Goal: Information Seeking & Learning: Learn about a topic

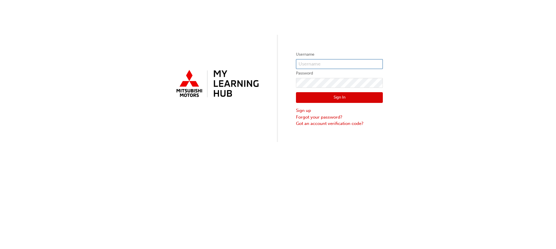
click at [333, 65] on input "text" at bounding box center [339, 64] width 87 height 10
type input "0005989618"
click button "Sign In" at bounding box center [339, 97] width 87 height 11
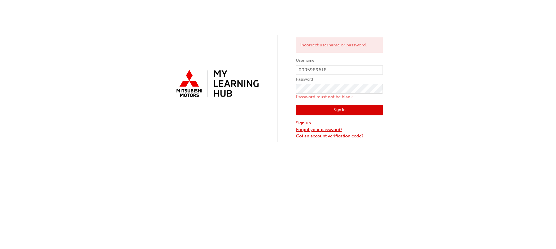
click at [310, 132] on link "Forgot your password?" at bounding box center [339, 129] width 87 height 7
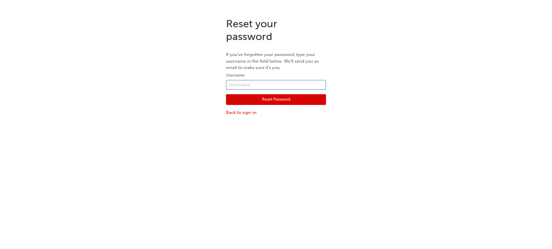
click at [246, 82] on input "text" at bounding box center [276, 85] width 100 height 10
type input "0005989618"
click at [263, 102] on button "Reset Password" at bounding box center [276, 99] width 100 height 11
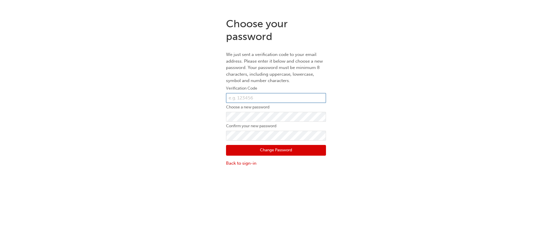
click at [268, 102] on input "text" at bounding box center [276, 98] width 100 height 10
type input "034065"
drag, startPoint x: 289, startPoint y: 153, endPoint x: 281, endPoint y: 162, distance: 12.3
click at [289, 152] on button "Change Password" at bounding box center [276, 150] width 100 height 11
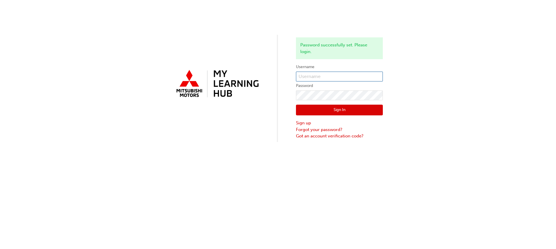
click at [308, 72] on input "text" at bounding box center [339, 77] width 87 height 10
type input "0005989618"
click button "Sign In" at bounding box center [339, 110] width 87 height 11
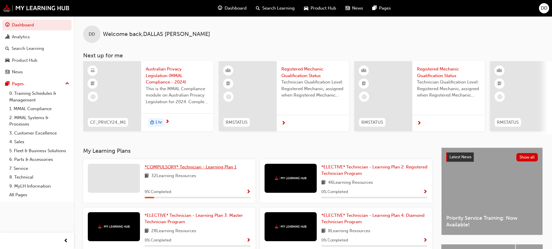
click at [186, 169] on span "*COMPULSORY* Technician - Learning Plan 1" at bounding box center [191, 166] width 92 height 5
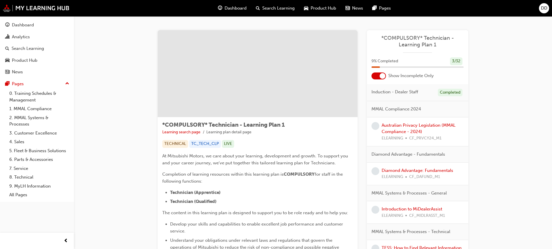
click at [381, 76] on div at bounding box center [382, 76] width 6 height 6
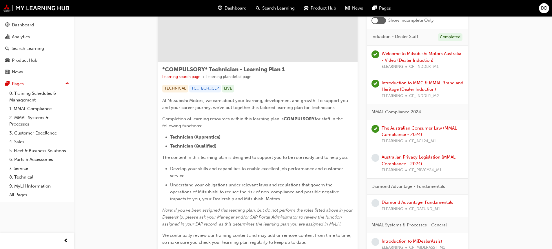
scroll to position [58, 0]
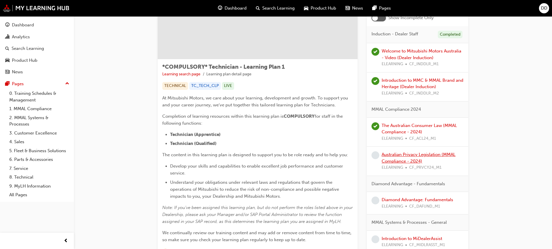
click at [404, 156] on link "Australian Privacy Legislation (MMAL Compliance - 2024)" at bounding box center [418, 158] width 74 height 12
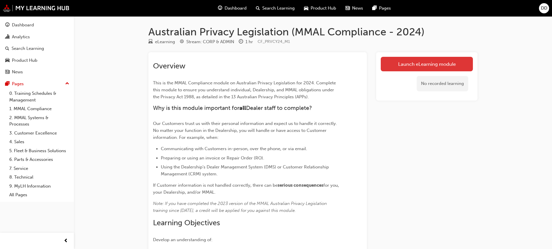
click at [432, 67] on link "Launch eLearning module" at bounding box center [427, 64] width 92 height 14
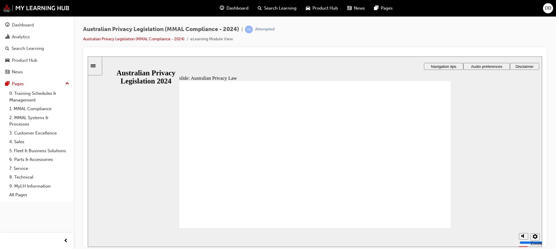
checkbox input "true"
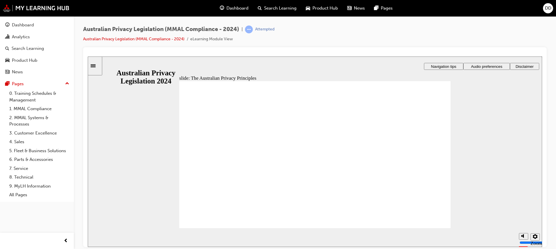
drag, startPoint x: 466, startPoint y: 166, endPoint x: 333, endPoint y: 176, distance: 133.4
click at [330, 165] on div "slide: The Australian Privacy Principles Rectangle 1 APP 4: Dealing with unsoli…" at bounding box center [315, 151] width 454 height 190
drag, startPoint x: 332, startPoint y: 186, endPoint x: 307, endPoint y: 235, distance: 55.6
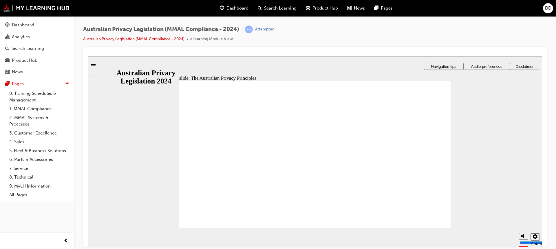
click at [547, 161] on div "Australian Privacy Legislation (MMAL Compliance - 2024) | Attempted Australian …" at bounding box center [315, 125] width 482 height 218
click at [472, 187] on div "slide: The Australian Privacy Principles Rectangle 1 APP 4: Dealing with unsoli…" at bounding box center [315, 151] width 454 height 190
drag, startPoint x: 368, startPoint y: 214, endPoint x: 347, endPoint y: 213, distance: 20.9
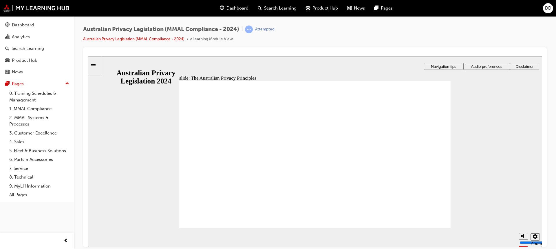
drag, startPoint x: 280, startPoint y: 151, endPoint x: 333, endPoint y: 163, distance: 54.0
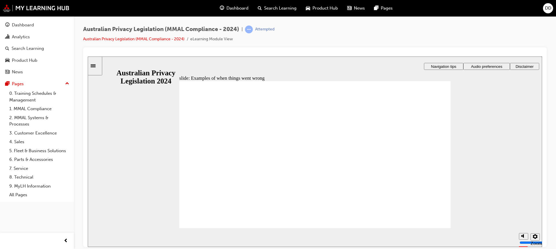
radio input "true"
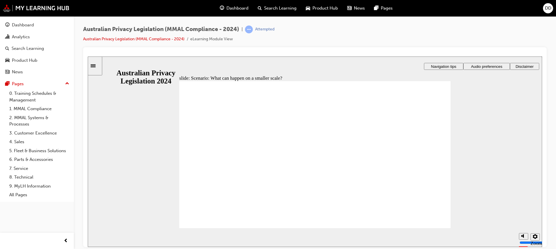
radio input "true"
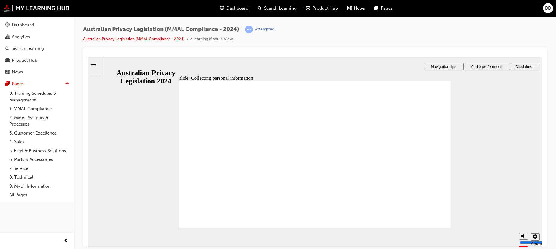
drag, startPoint x: 323, startPoint y: 153, endPoint x: 319, endPoint y: 161, distance: 9.7
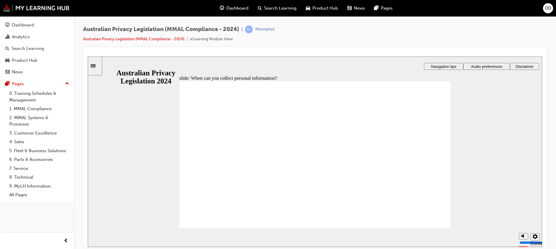
drag, startPoint x: 313, startPoint y: 142, endPoint x: 222, endPoint y: 172, distance: 95.3
drag, startPoint x: 311, startPoint y: 141, endPoint x: 391, endPoint y: 174, distance: 86.6
drag, startPoint x: 317, startPoint y: 138, endPoint x: 393, endPoint y: 172, distance: 83.1
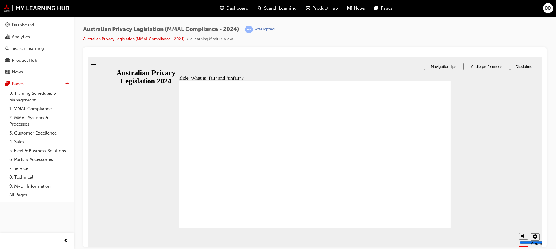
drag, startPoint x: 331, startPoint y: 146, endPoint x: 246, endPoint y: 182, distance: 92.7
drag, startPoint x: 329, startPoint y: 137, endPoint x: 247, endPoint y: 172, distance: 89.4
drag, startPoint x: 315, startPoint y: 139, endPoint x: 389, endPoint y: 170, distance: 79.7
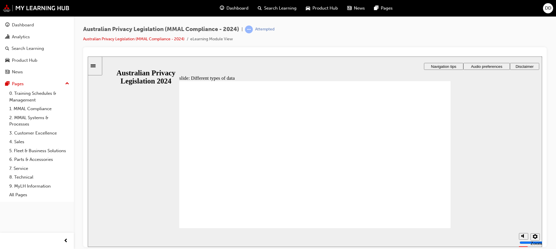
drag, startPoint x: 317, startPoint y: 153, endPoint x: 396, endPoint y: 147, distance: 79.6
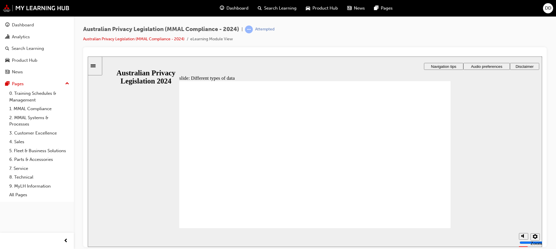
drag, startPoint x: 404, startPoint y: 134, endPoint x: 405, endPoint y: 139, distance: 4.7
drag, startPoint x: 397, startPoint y: 151, endPoint x: 393, endPoint y: 152, distance: 3.9
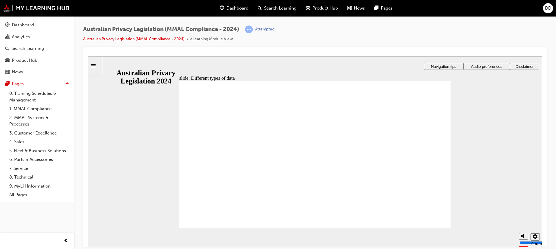
drag, startPoint x: 231, startPoint y: 167, endPoint x: 414, endPoint y: 147, distance: 184.2
drag, startPoint x: 406, startPoint y: 92, endPoint x: 404, endPoint y: 118, distance: 25.8
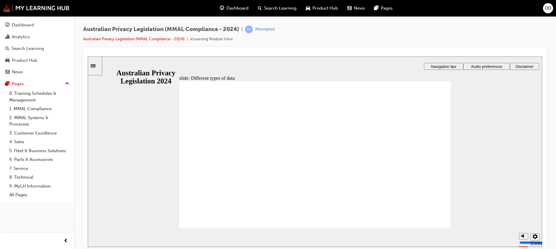
drag, startPoint x: 403, startPoint y: 114, endPoint x: 402, endPoint y: 134, distance: 19.8
checkbox input "true"
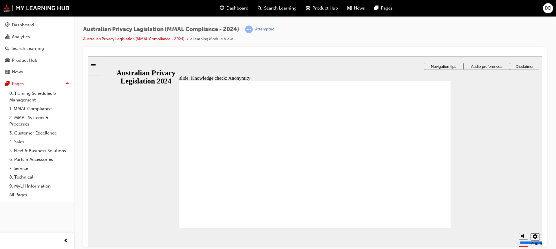
checkbox input "true"
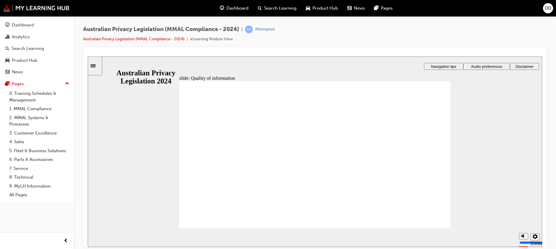
drag, startPoint x: 198, startPoint y: 109, endPoint x: 229, endPoint y: 126, distance: 35.6
drag, startPoint x: 267, startPoint y: 151, endPoint x: 352, endPoint y: 154, distance: 85.8
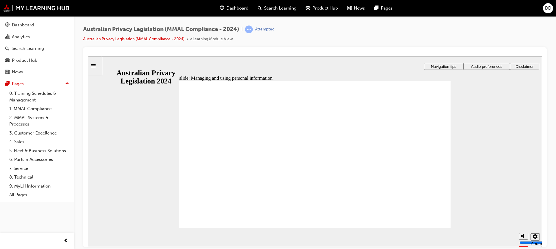
drag, startPoint x: 194, startPoint y: 109, endPoint x: 233, endPoint y: 112, distance: 38.9
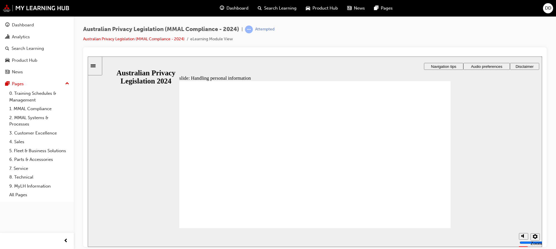
checkbox input "true"
drag, startPoint x: 253, startPoint y: 169, endPoint x: 240, endPoint y: 159, distance: 16.3
checkbox input "true"
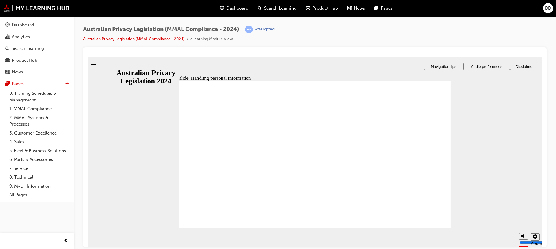
checkbox input "true"
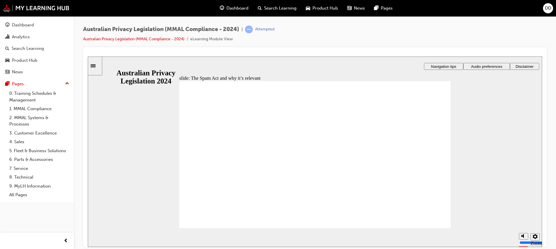
drag, startPoint x: 211, startPoint y: 145, endPoint x: 233, endPoint y: 164, distance: 29.2
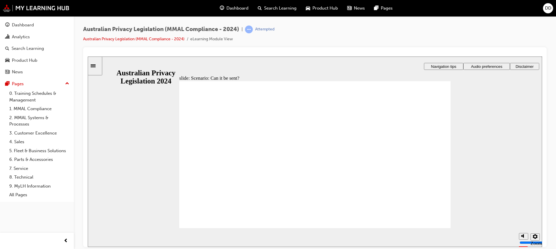
radio input "true"
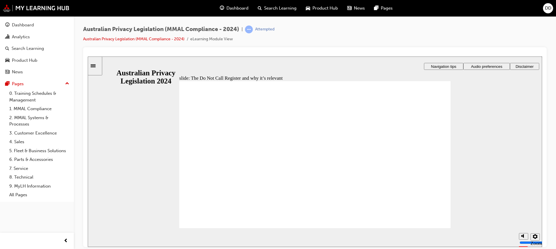
radio input "true"
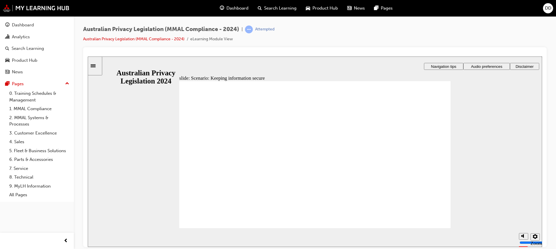
radio input "true"
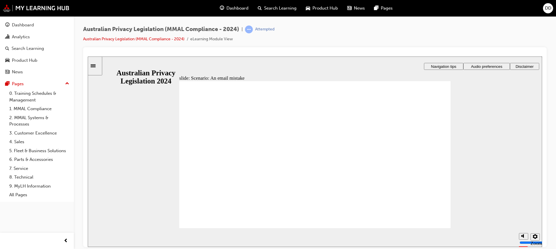
radio input "true"
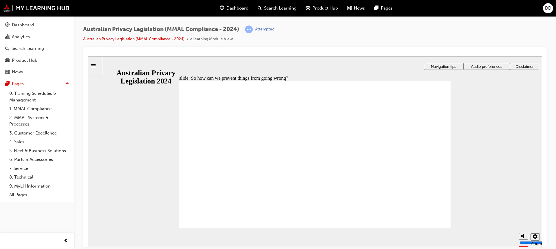
drag, startPoint x: 191, startPoint y: 111, endPoint x: 403, endPoint y: 106, distance: 212.4
radio input "true"
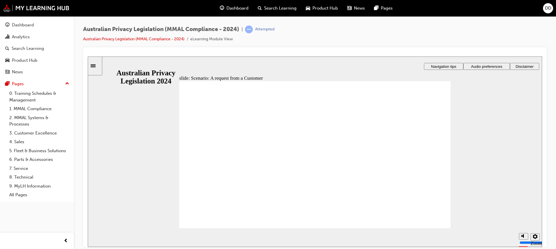
radio input "true"
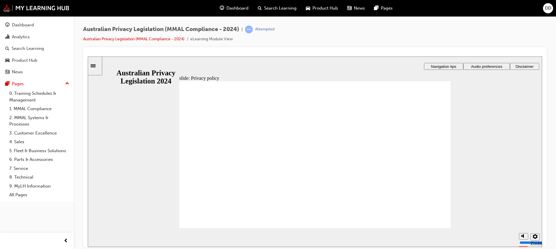
checkbox input "true"
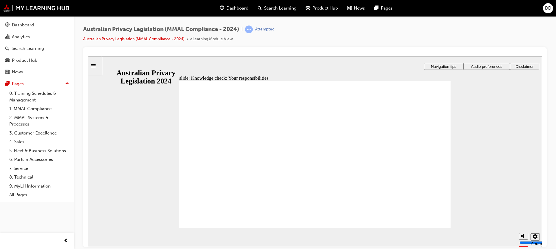
checkbox input "true"
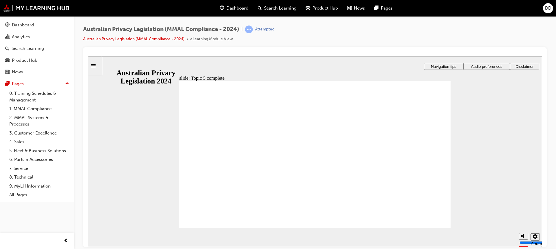
drag, startPoint x: 272, startPoint y: 107, endPoint x: 301, endPoint y: 111, distance: 29.5
drag, startPoint x: 204, startPoint y: 116, endPoint x: 248, endPoint y: 113, distance: 44.4
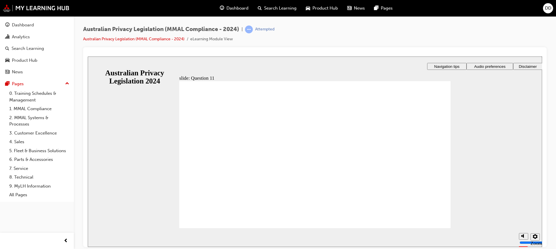
drag, startPoint x: 249, startPoint y: 113, endPoint x: 258, endPoint y: 114, distance: 9.3
radio input "true"
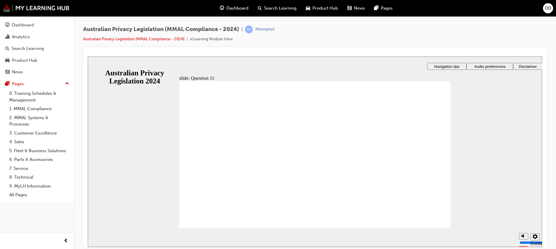
radio input "true"
radio input "false"
radio input "true"
radio input "false"
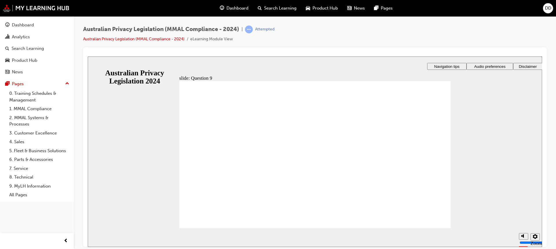
radio input "true"
drag, startPoint x: 187, startPoint y: 109, endPoint x: 200, endPoint y: 109, distance: 13.9
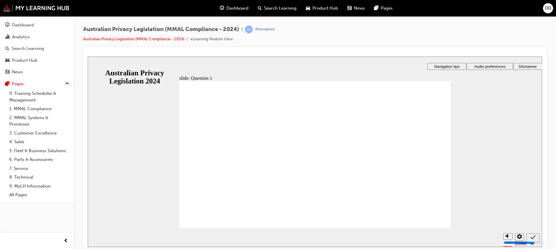
radio input "true"
drag, startPoint x: 251, startPoint y: 112, endPoint x: 323, endPoint y: 107, distance: 72.0
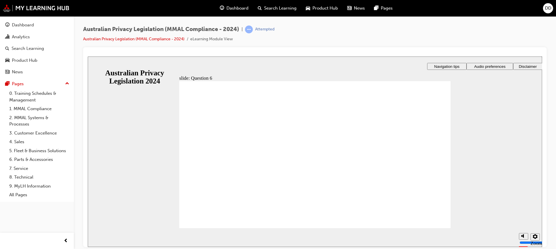
radio input "true"
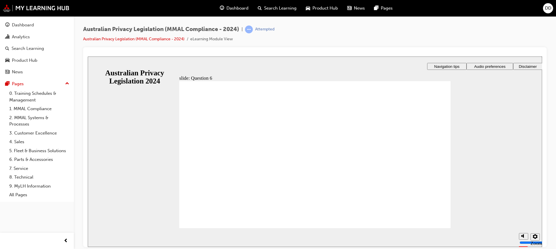
checkbox input "true"
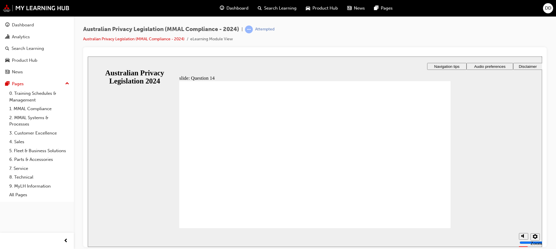
radio input "true"
drag, startPoint x: 195, startPoint y: 111, endPoint x: 226, endPoint y: 108, distance: 31.4
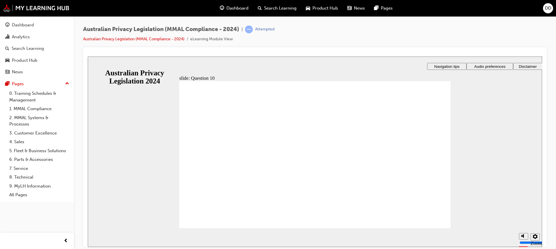
radio input "true"
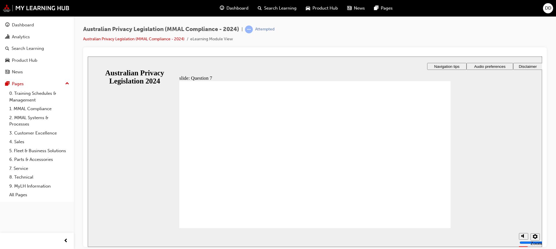
drag, startPoint x: 367, startPoint y: 118, endPoint x: 290, endPoint y: 123, distance: 77.2
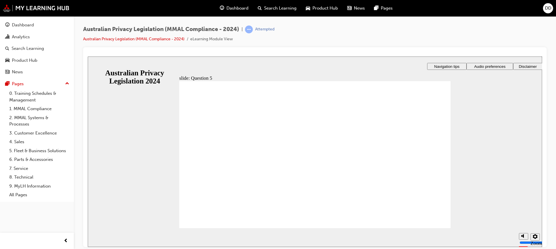
drag, startPoint x: 193, startPoint y: 122, endPoint x: 309, endPoint y: 122, distance: 115.3
drag, startPoint x: 302, startPoint y: 122, endPoint x: 301, endPoint y: 118, distance: 4.9
radio input "true"
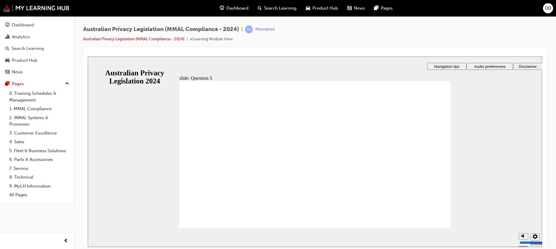
drag, startPoint x: 189, startPoint y: 111, endPoint x: 237, endPoint y: 116, distance: 48.4
radio input "true"
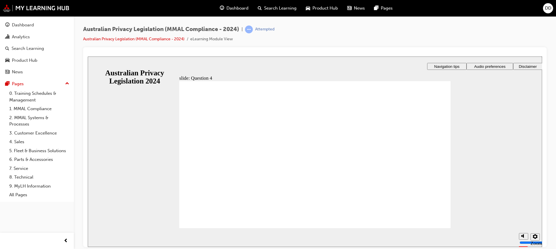
radio input "true"
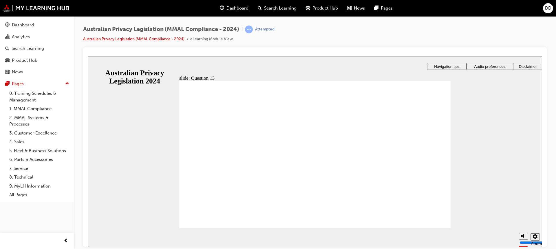
radio input "true"
drag, startPoint x: 191, startPoint y: 156, endPoint x: 195, endPoint y: 215, distance: 59.8
radio input "true"
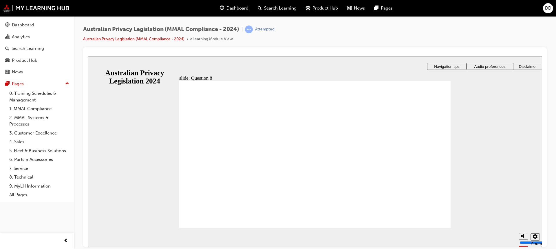
checkbox input "true"
drag, startPoint x: 192, startPoint y: 148, endPoint x: 228, endPoint y: 215, distance: 76.1
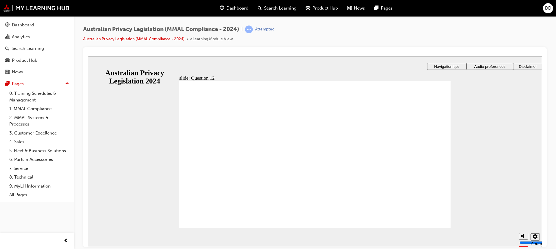
radio input "true"
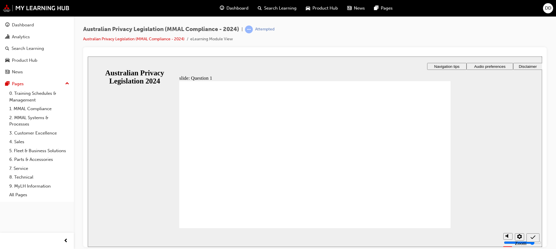
radio input "true"
drag, startPoint x: 208, startPoint y: 151, endPoint x: 213, endPoint y: 221, distance: 70.6
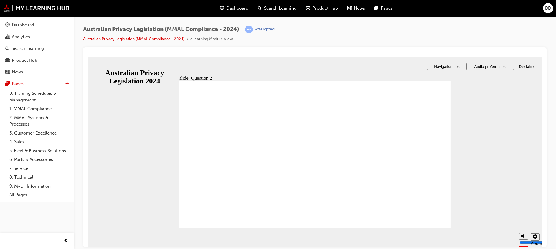
radio input "true"
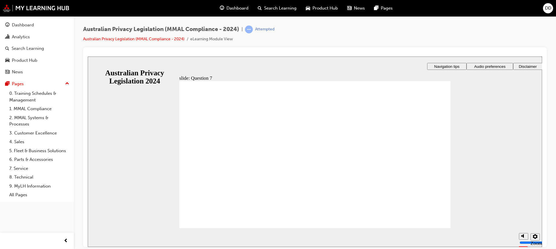
radio input "true"
checkbox input "true"
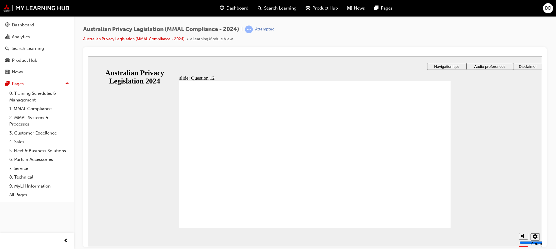
radio input "true"
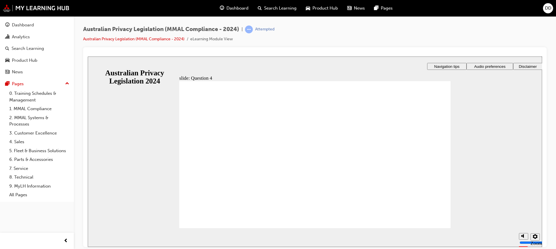
radio input "true"
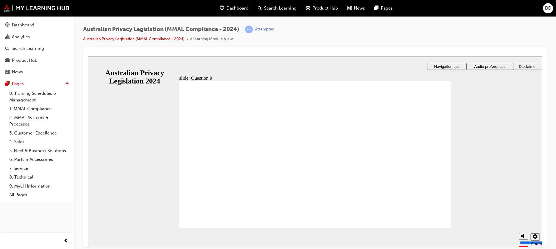
radio input "true"
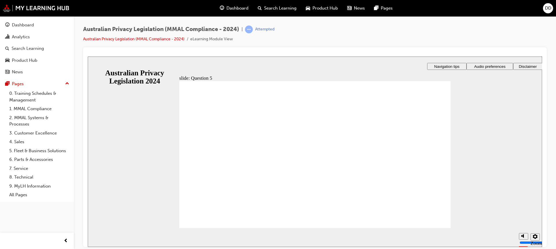
drag, startPoint x: 209, startPoint y: 113, endPoint x: 283, endPoint y: 105, distance: 74.5
radio input "true"
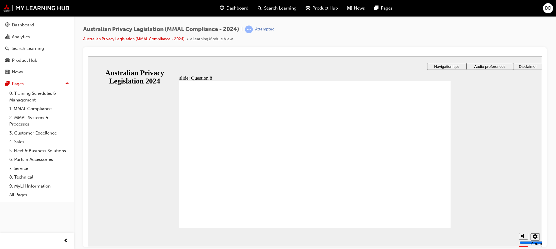
checkbox input "true"
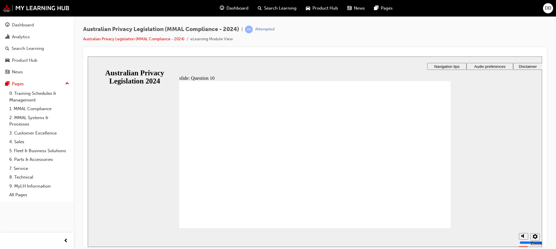
radio input "true"
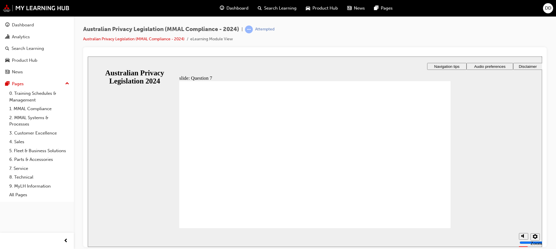
checkbox input "true"
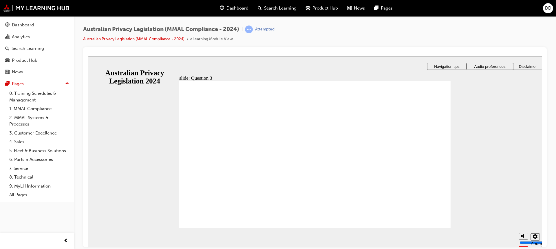
radio input "true"
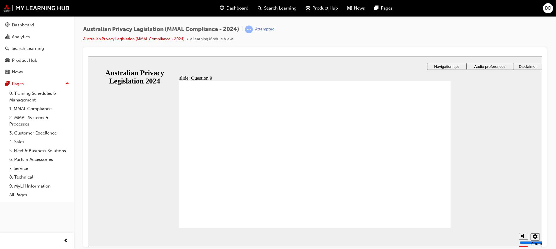
radio input "true"
drag, startPoint x: 216, startPoint y: 148, endPoint x: 217, endPoint y: 215, distance: 67.8
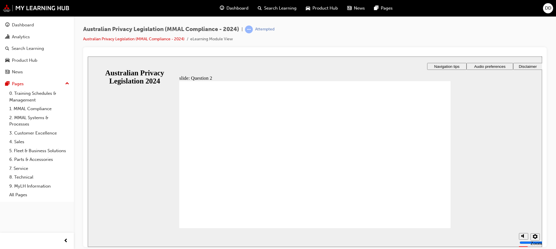
radio input "true"
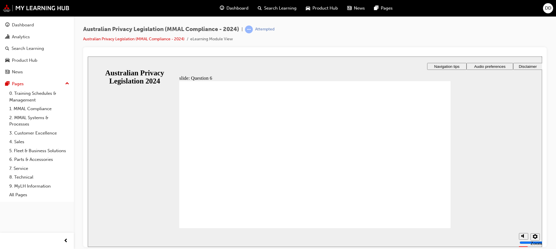
radio input "true"
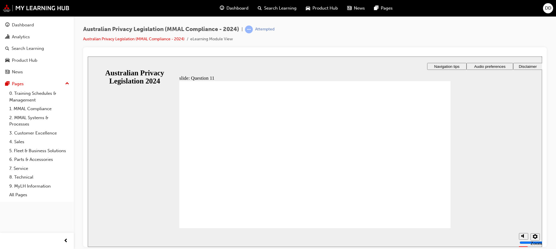
radio input "true"
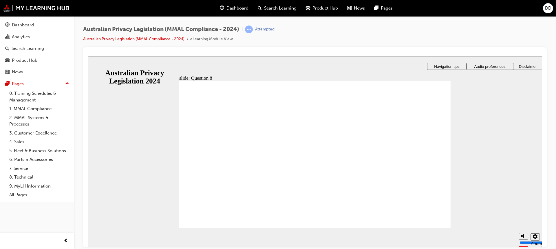
checkbox input "true"
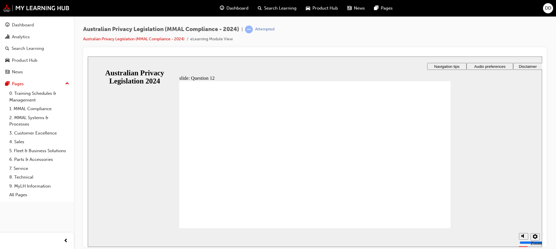
radio input "true"
drag, startPoint x: 233, startPoint y: 151, endPoint x: 213, endPoint y: 213, distance: 64.5
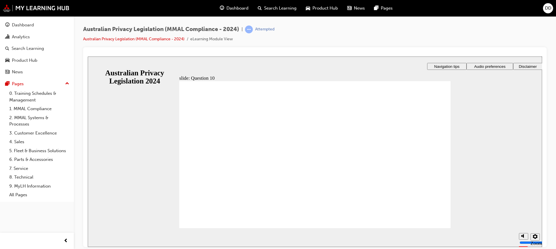
radio input "true"
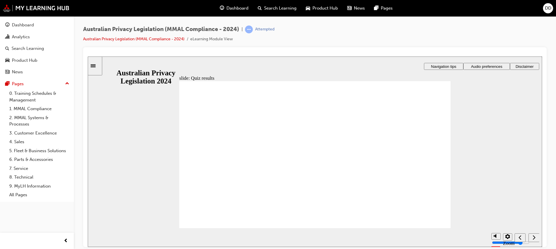
radio input "true"
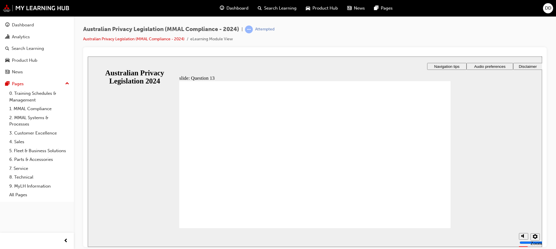
radio input "true"
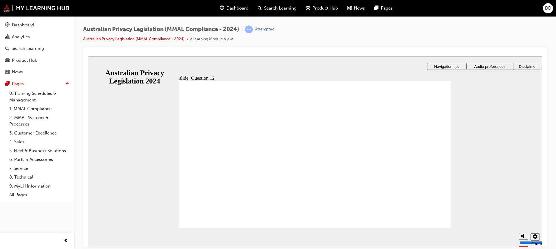
checkbox input "true"
radio input "true"
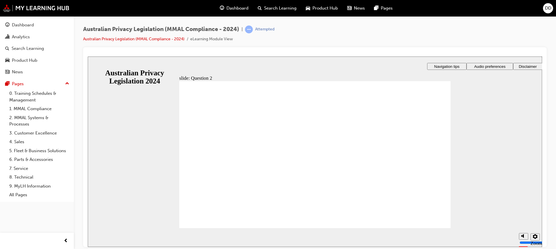
drag, startPoint x: 205, startPoint y: 147, endPoint x: 224, endPoint y: 213, distance: 68.8
radio input "true"
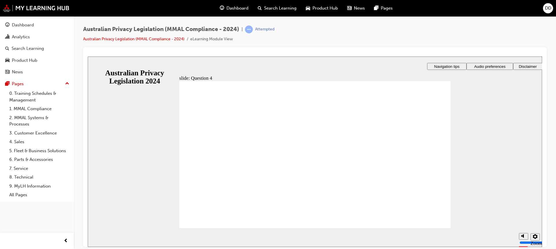
radio input "true"
drag, startPoint x: 217, startPoint y: 160, endPoint x: 208, endPoint y: 221, distance: 61.4
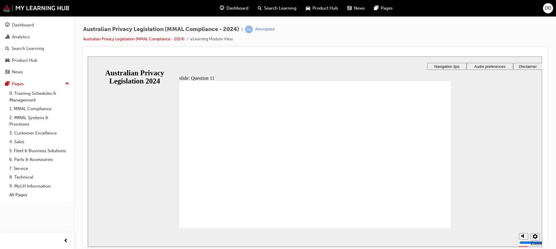
checkbox input "true"
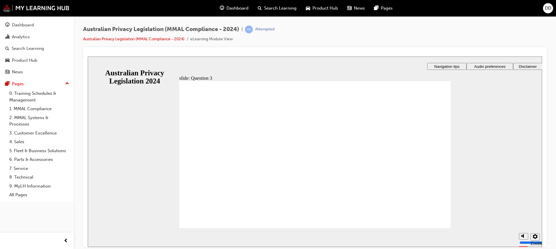
radio input "true"
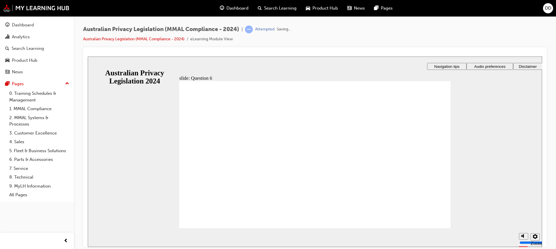
radio input "true"
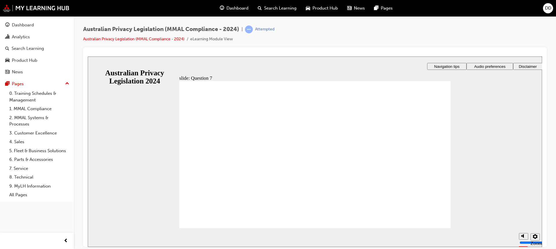
radio input "true"
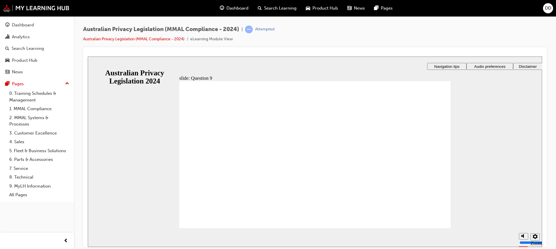
radio input "true"
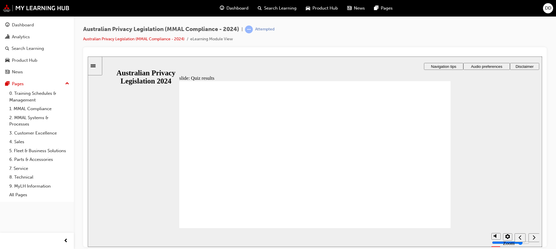
radio input "true"
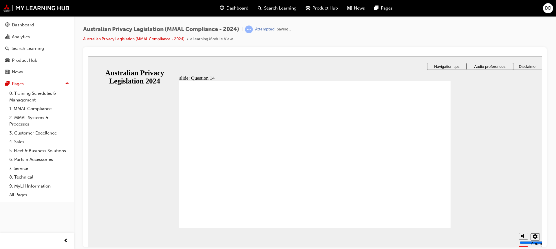
radio input "true"
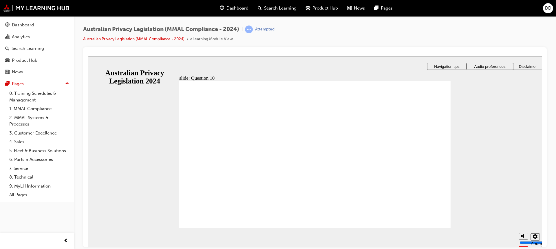
radio input "true"
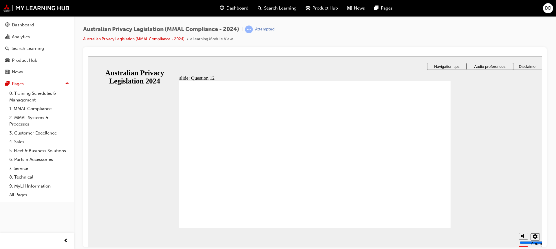
checkbox input "true"
drag, startPoint x: 200, startPoint y: 177, endPoint x: 216, endPoint y: 213, distance: 39.3
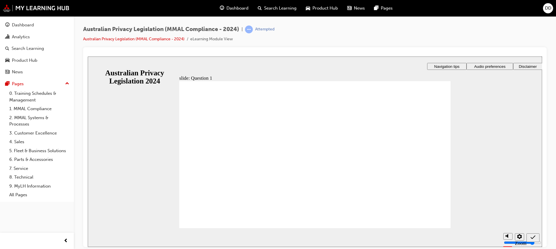
radio input "true"
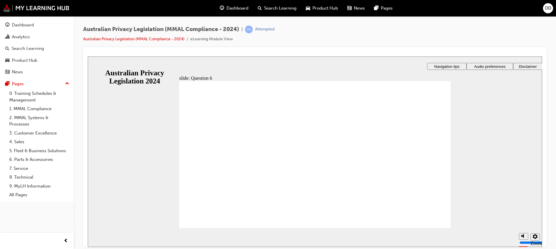
radio input "true"
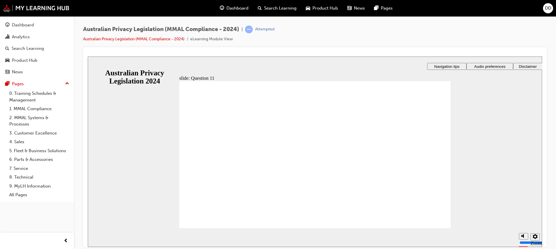
drag, startPoint x: 219, startPoint y: 216, endPoint x: 223, endPoint y: 216, distance: 4.4
radio input "true"
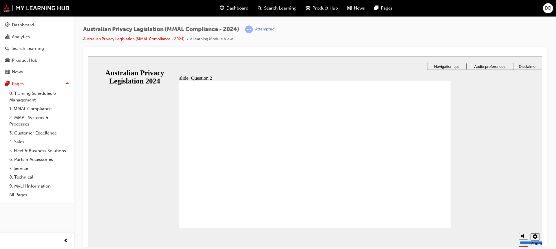
checkbox input "true"
click at [213, 228] on section "Playback Speed 2 1.75 1.5 1.25 0.75" at bounding box center [315, 237] width 454 height 19
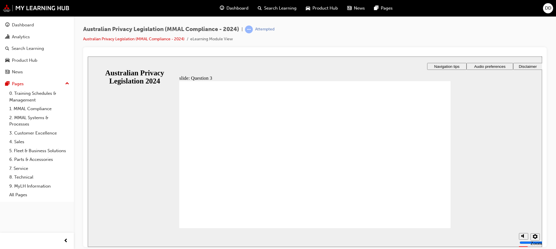
radio input "true"
drag, startPoint x: 222, startPoint y: 222, endPoint x: 220, endPoint y: 218, distance: 4.2
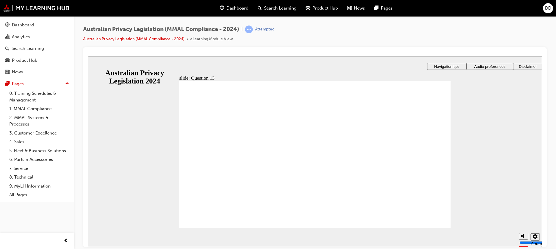
radio input "true"
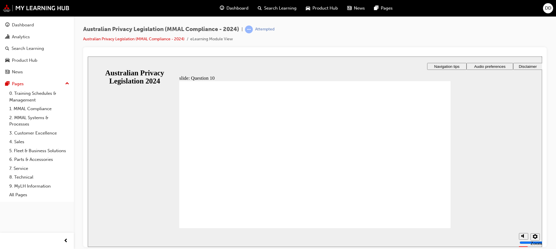
radio input "true"
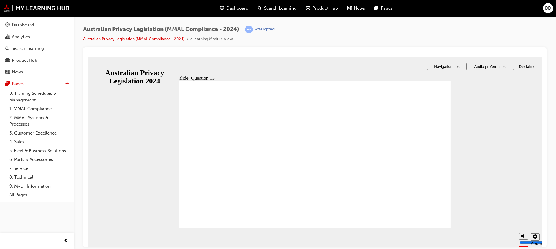
radio input "true"
checkbox input "true"
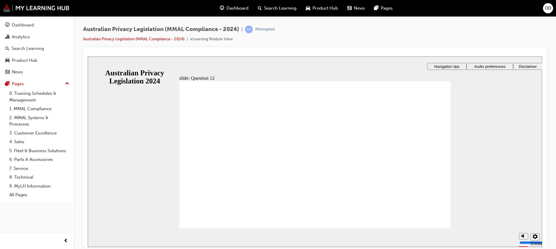
checkbox input "true"
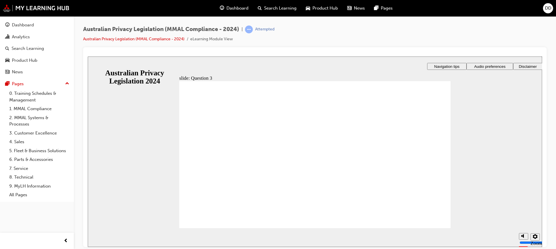
checkbox input "true"
radio input "true"
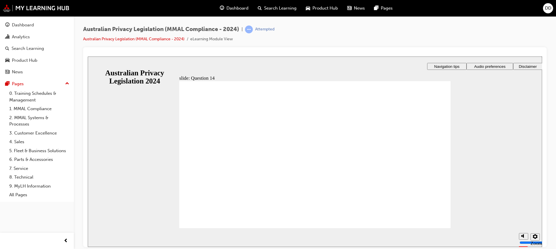
radio input "true"
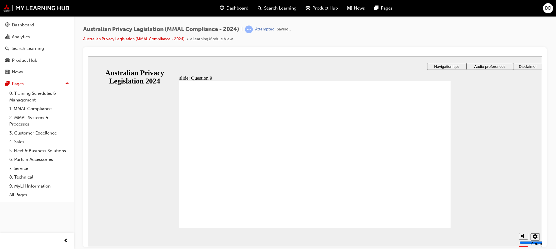
radio input "true"
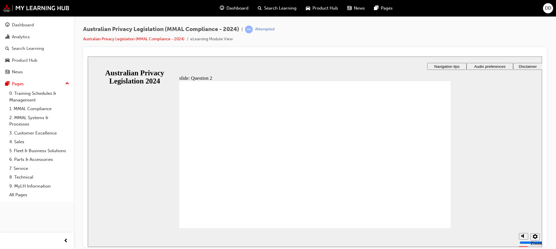
radio input "true"
drag, startPoint x: 216, startPoint y: 218, endPoint x: 221, endPoint y: 218, distance: 4.6
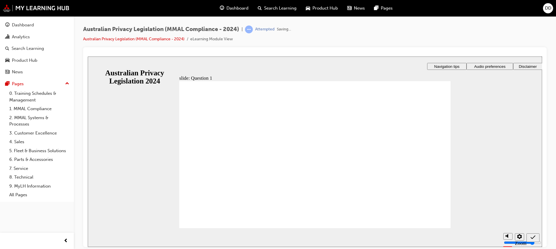
radio input "true"
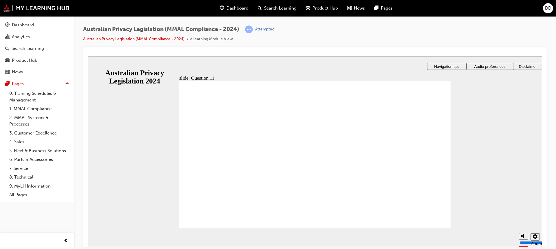
radio input "true"
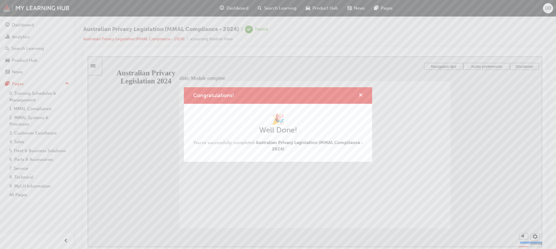
click at [359, 94] on span "cross-icon" at bounding box center [361, 95] width 4 height 5
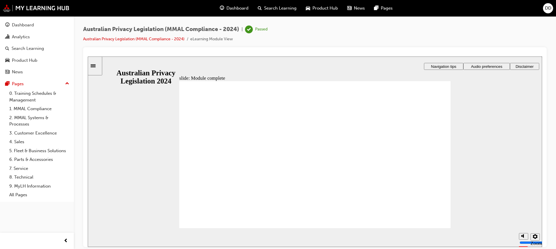
click at [548, 6] on span "DD" at bounding box center [548, 8] width 6 height 7
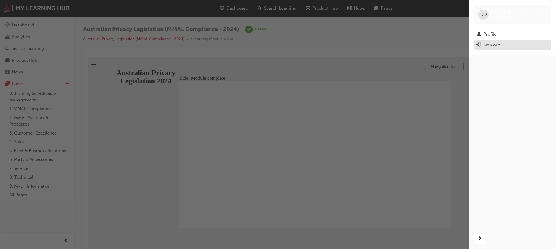
click at [512, 42] on div "Sign out" at bounding box center [513, 44] width 72 height 7
